Goal: Task Accomplishment & Management: Use online tool/utility

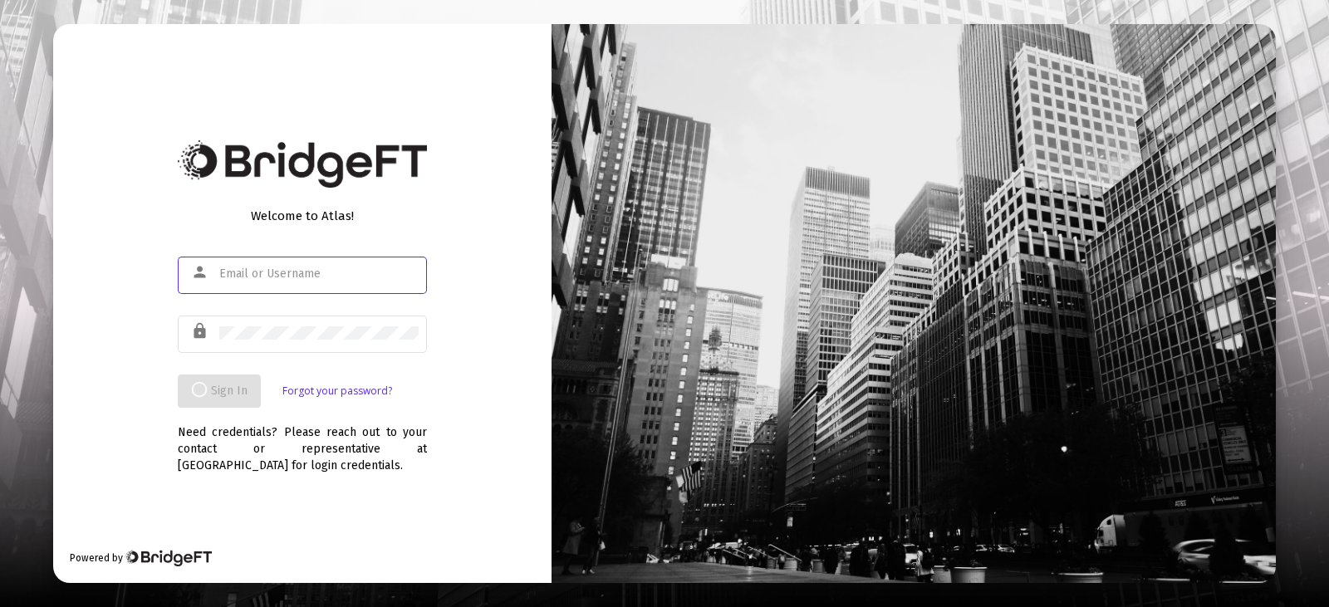
type input "[EMAIL_ADDRESS][DOMAIN_NAME]"
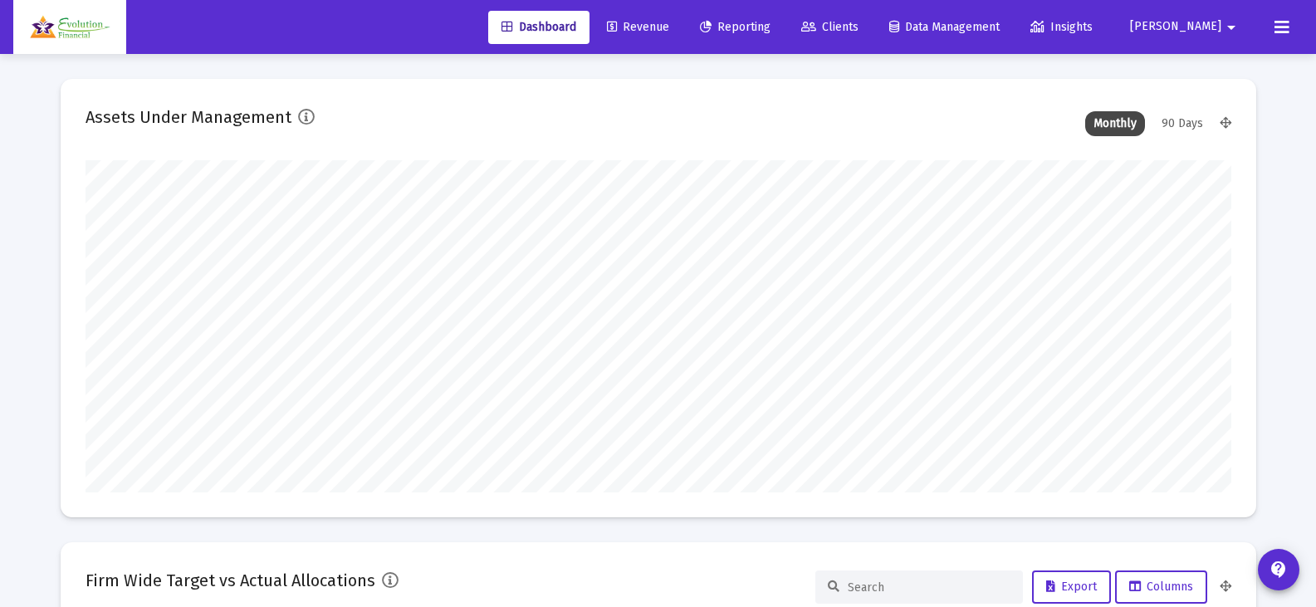
scroll to position [332, 1146]
type input "[EMAIL_ADDRESS][DOMAIN_NAME]"
click at [669, 21] on span "Revenue" at bounding box center [638, 27] width 62 height 14
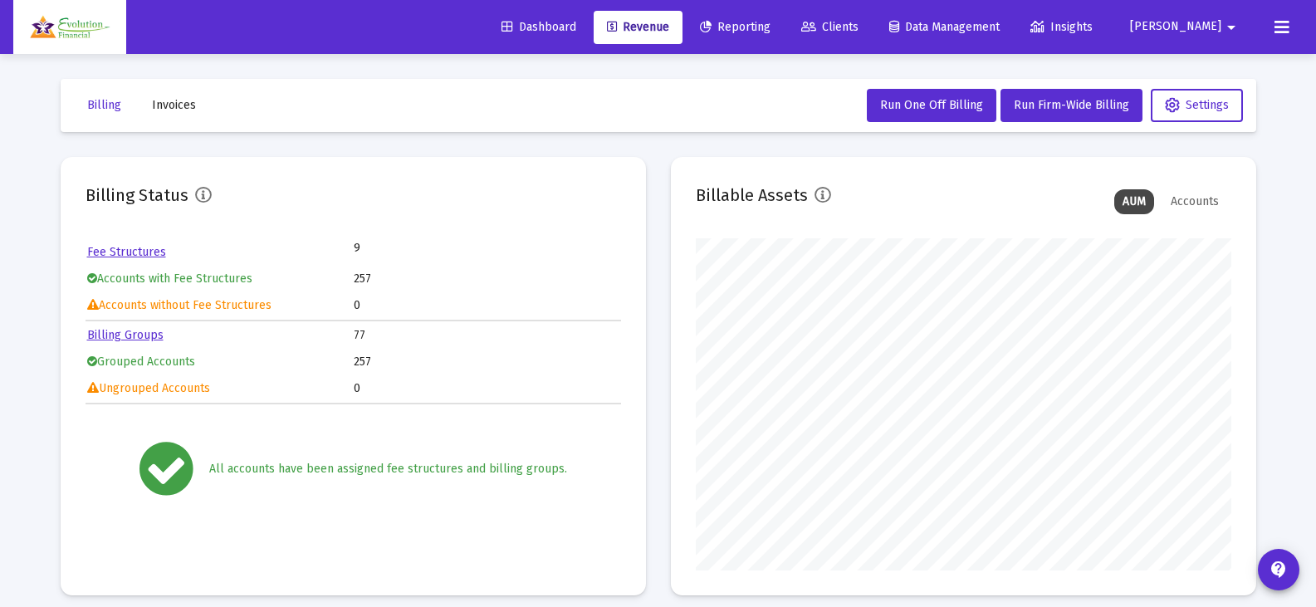
scroll to position [332, 536]
click at [1061, 105] on span "Run Firm-Wide Billing" at bounding box center [1071, 105] width 115 height 14
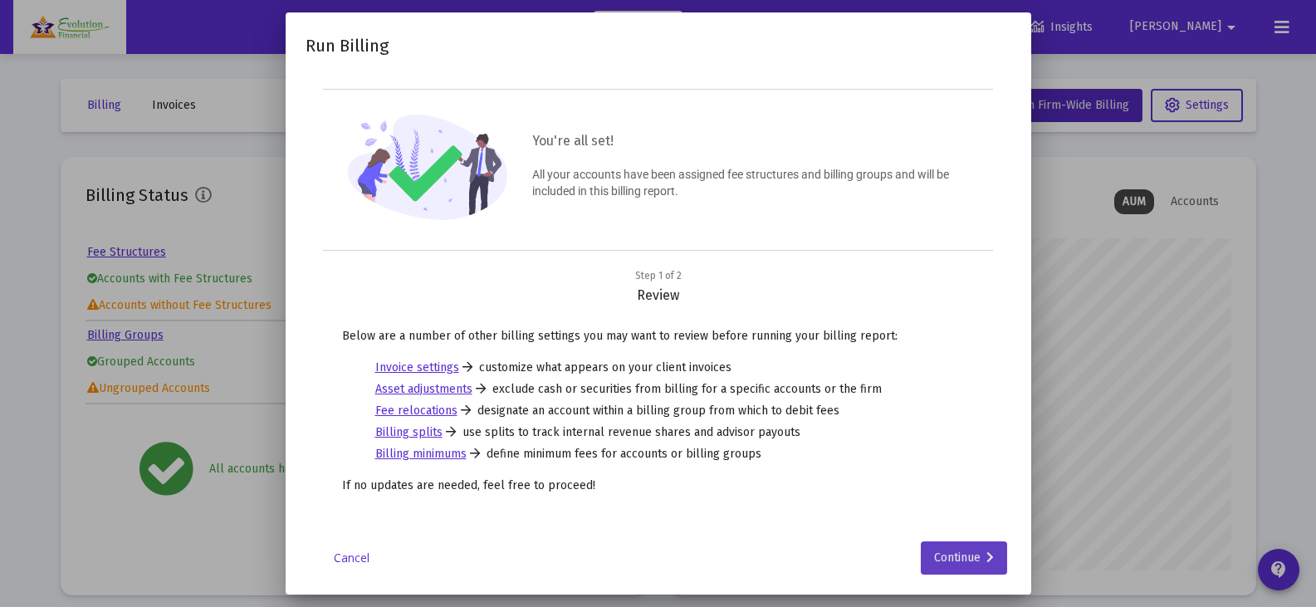
click at [950, 551] on div "Continue" at bounding box center [964, 557] width 60 height 33
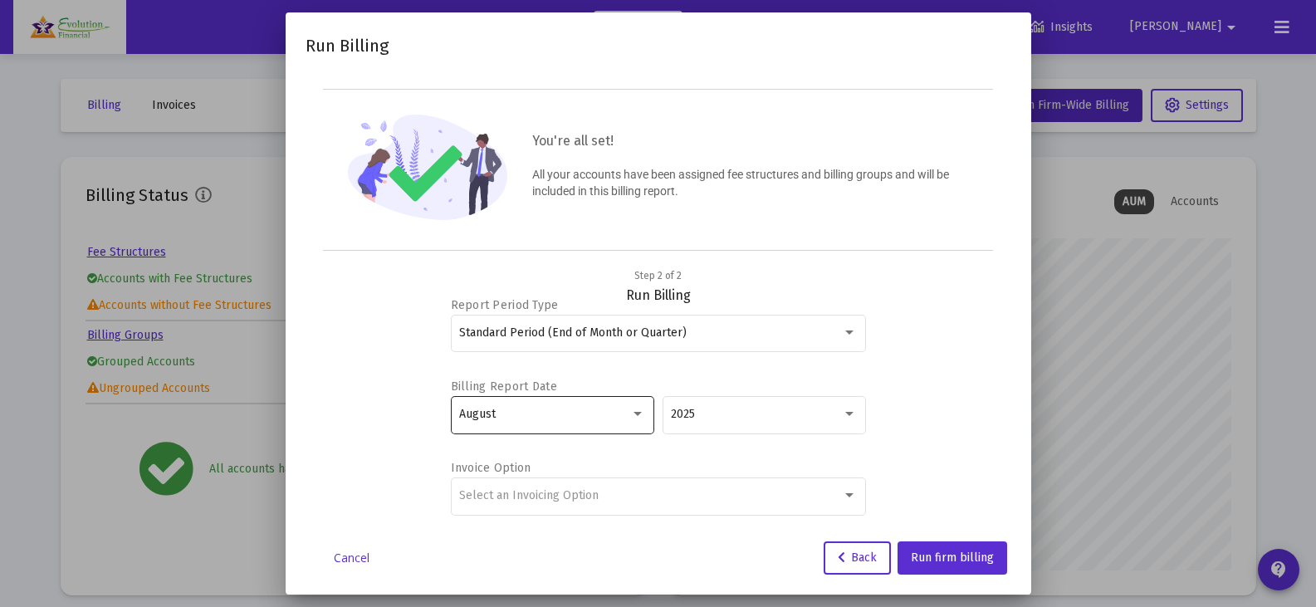
click at [614, 414] on div "August" at bounding box center [544, 414] width 171 height 13
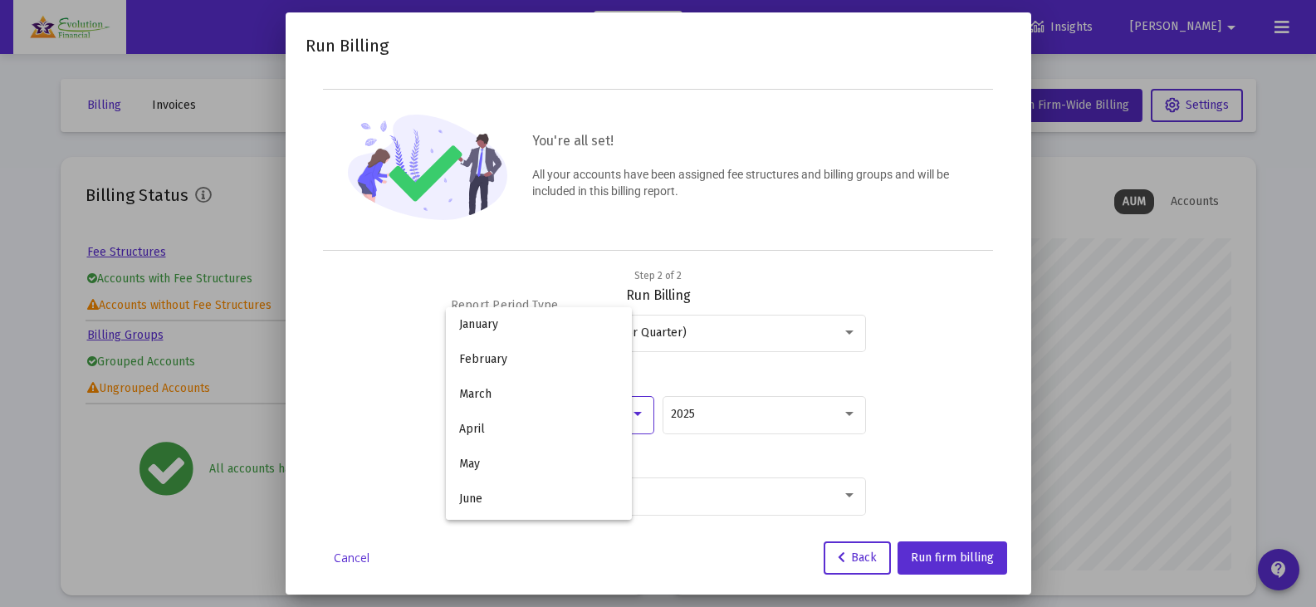
scroll to position [155, 0]
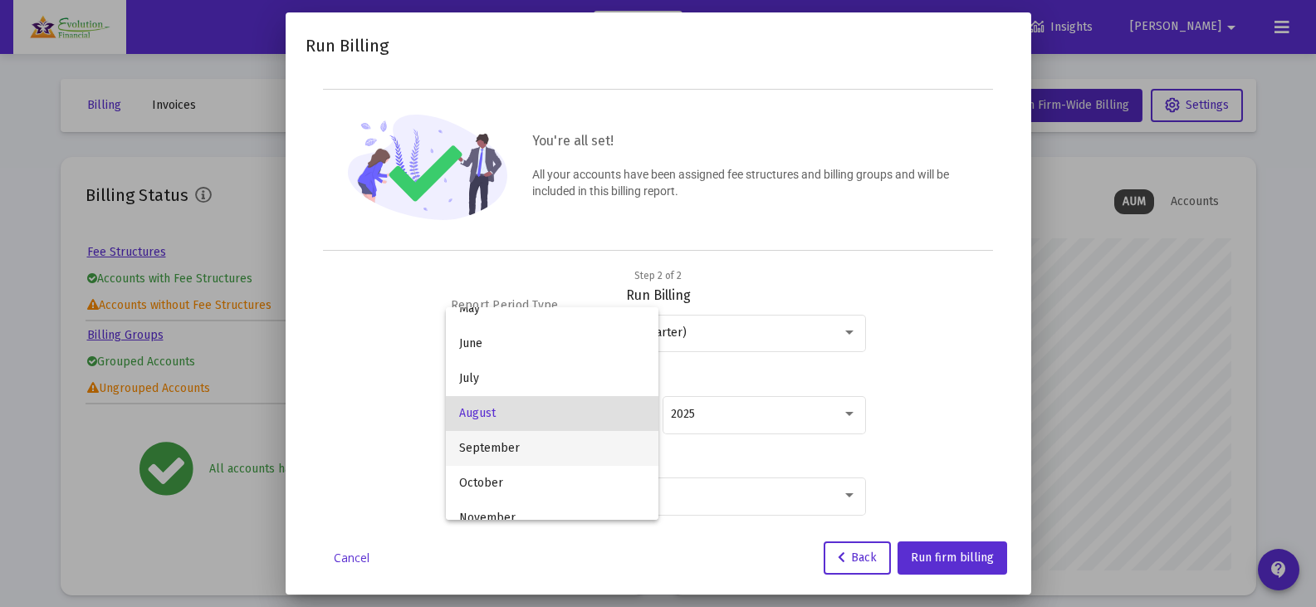
click at [572, 456] on span "September" at bounding box center [552, 448] width 186 height 35
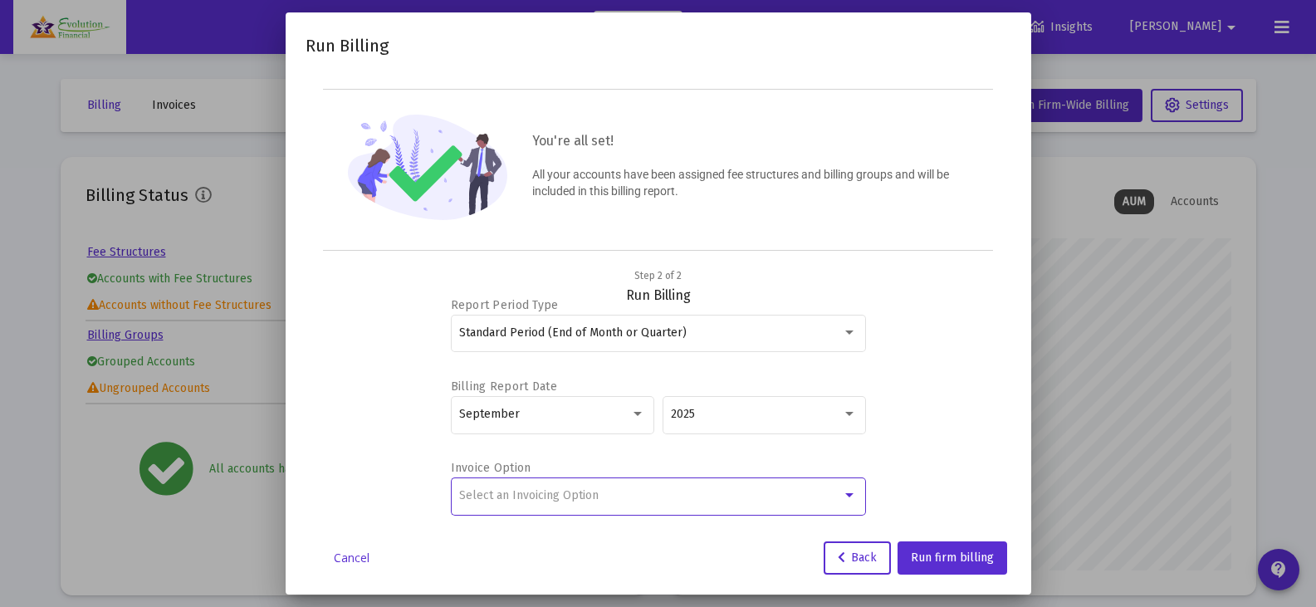
click at [654, 497] on div "Select an Invoicing Option" at bounding box center [650, 495] width 383 height 13
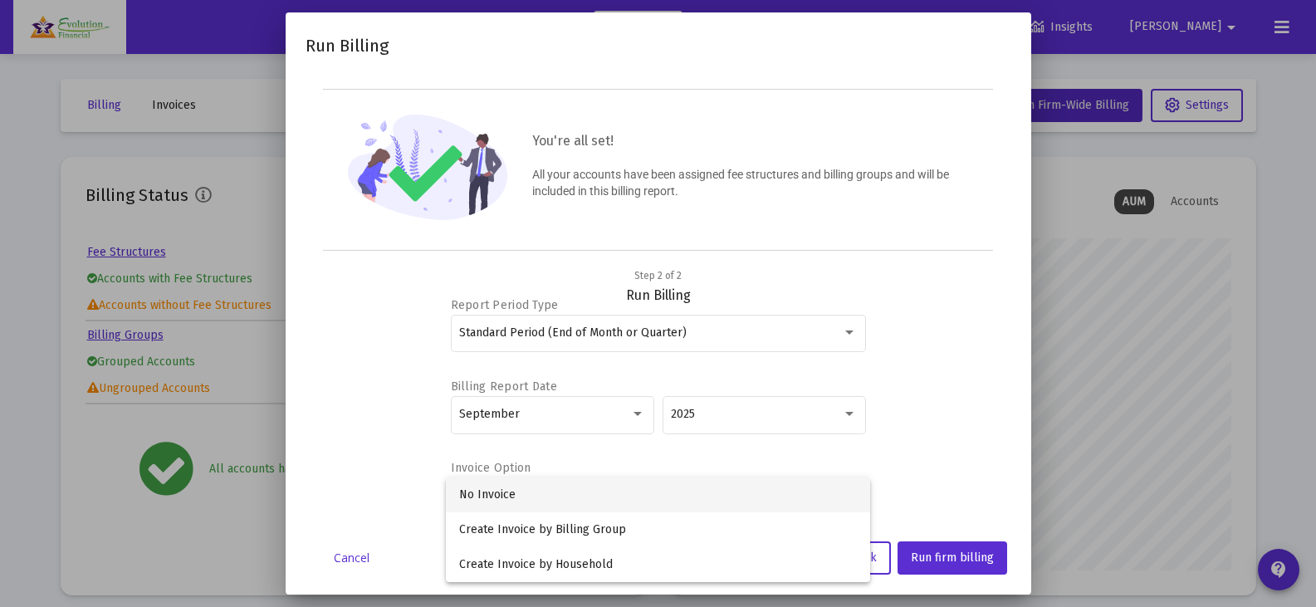
click at [590, 497] on span "No Invoice" at bounding box center [658, 494] width 398 height 35
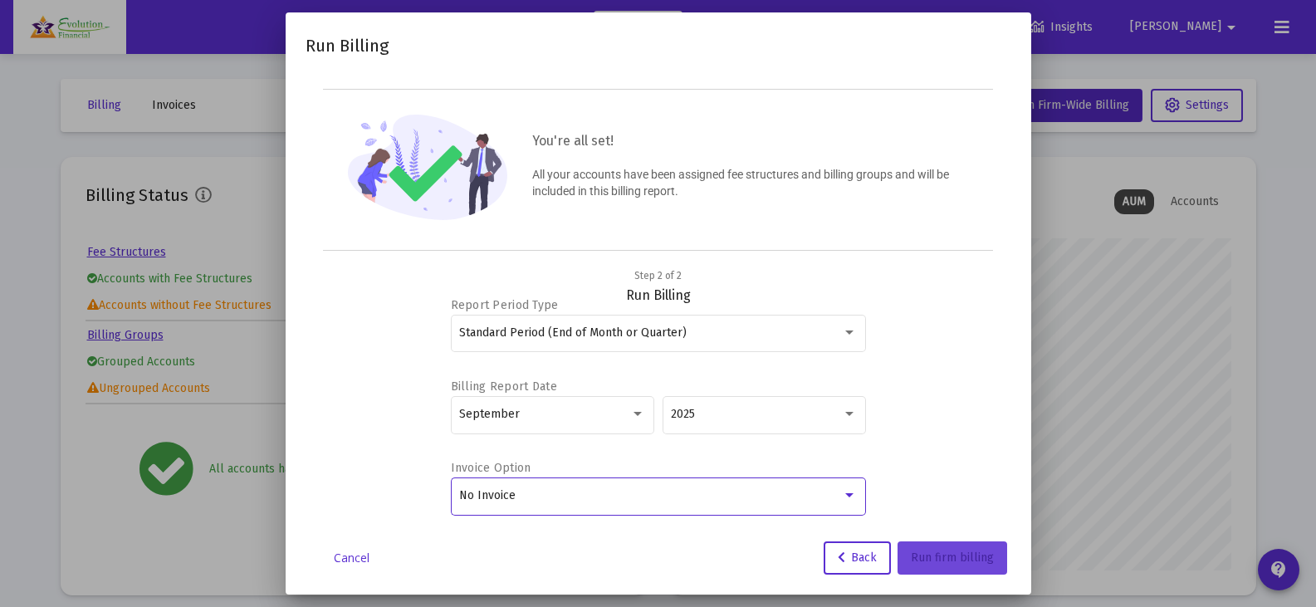
click at [941, 565] on button "Run firm billing" at bounding box center [953, 557] width 110 height 33
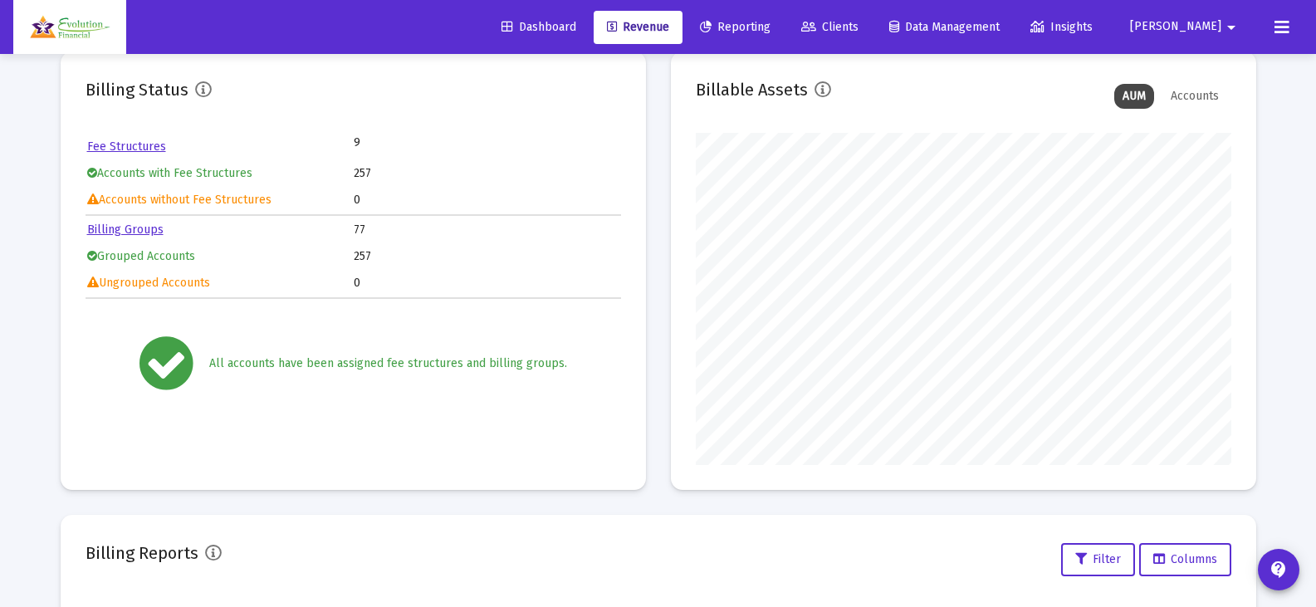
scroll to position [0, 0]
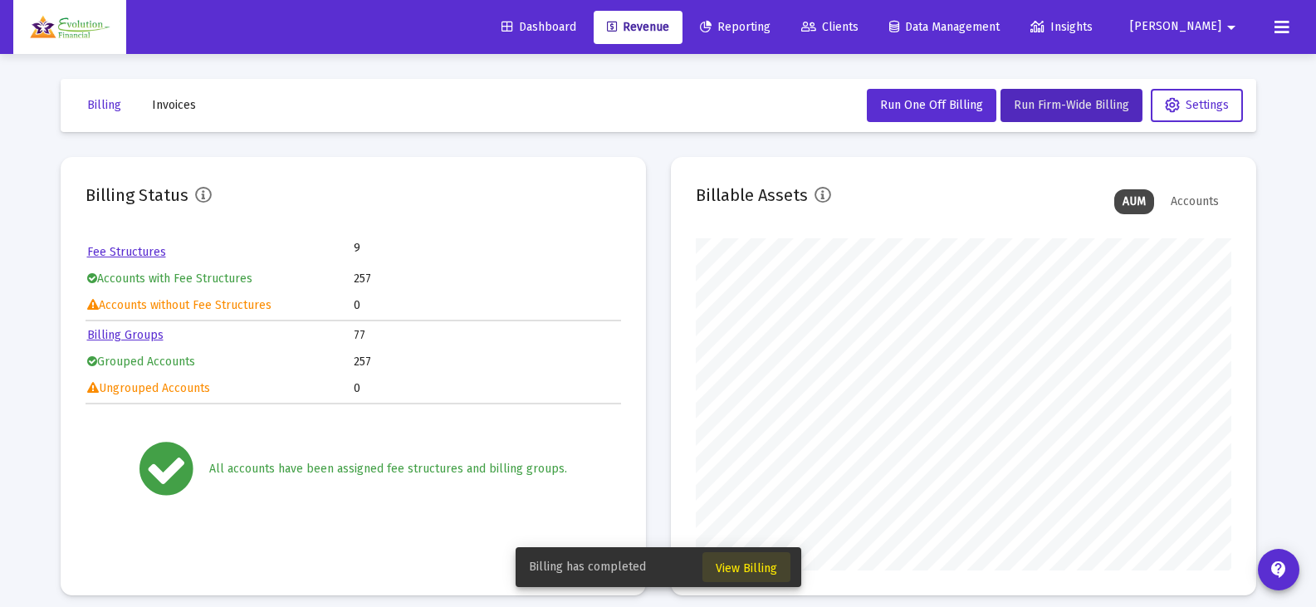
click at [767, 563] on span "View Billing" at bounding box center [746, 568] width 61 height 14
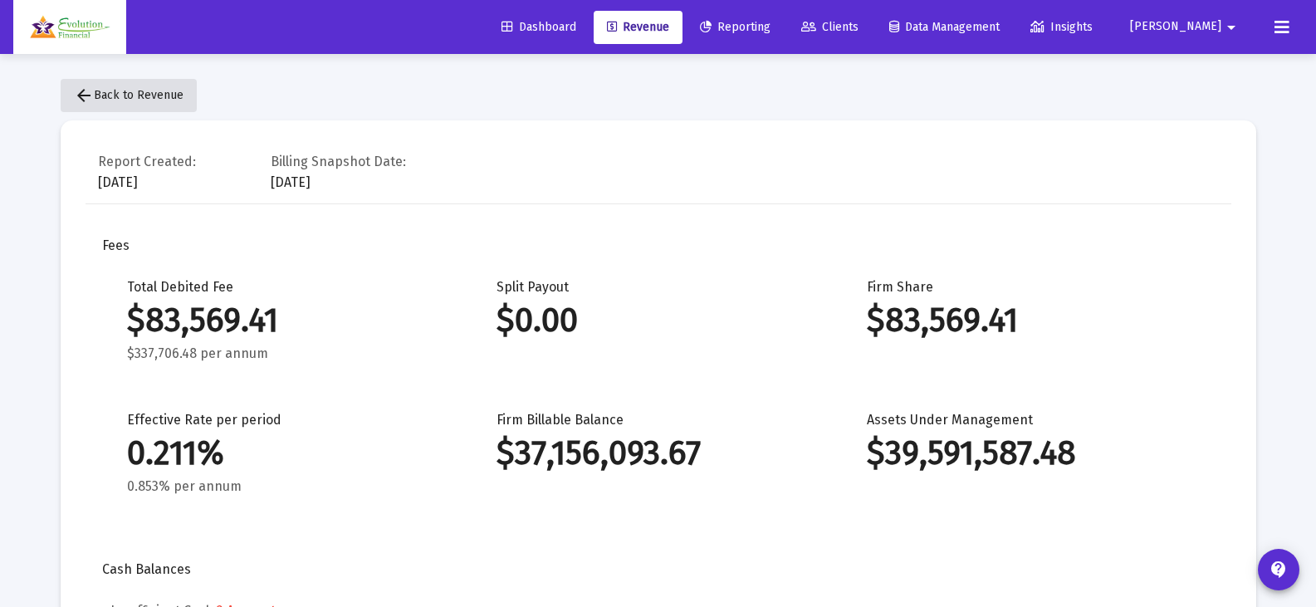
click at [149, 82] on button "arrow_back Back to Revenue" at bounding box center [129, 95] width 136 height 33
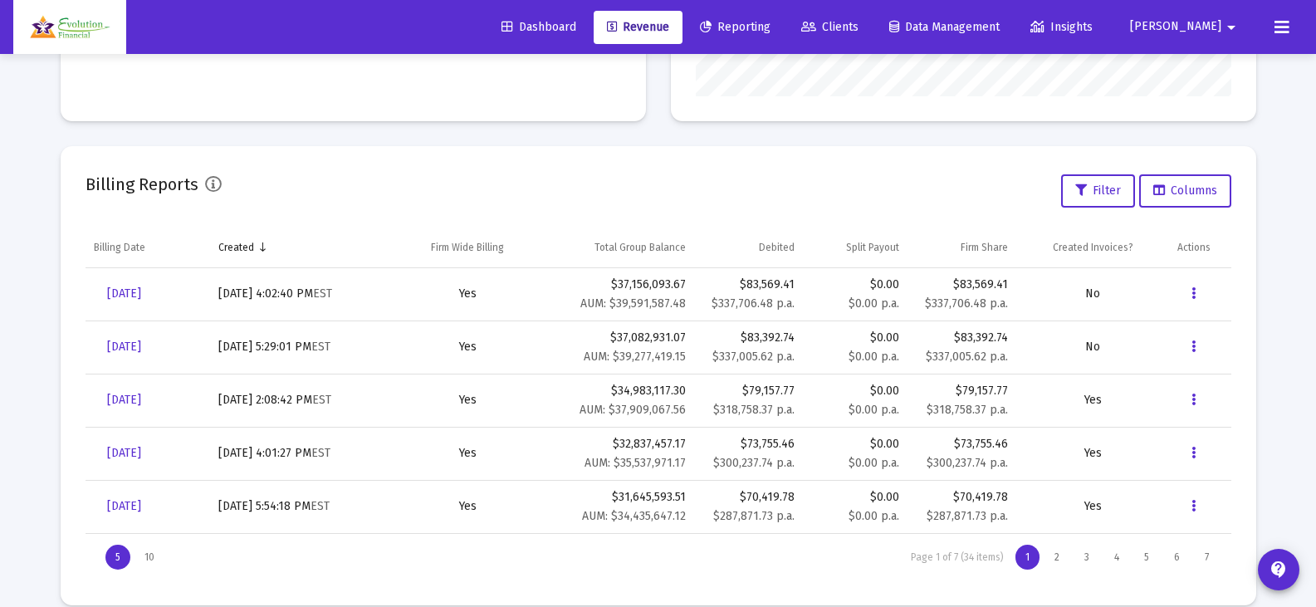
scroll to position [497, 0]
